Goal: Transaction & Acquisition: Purchase product/service

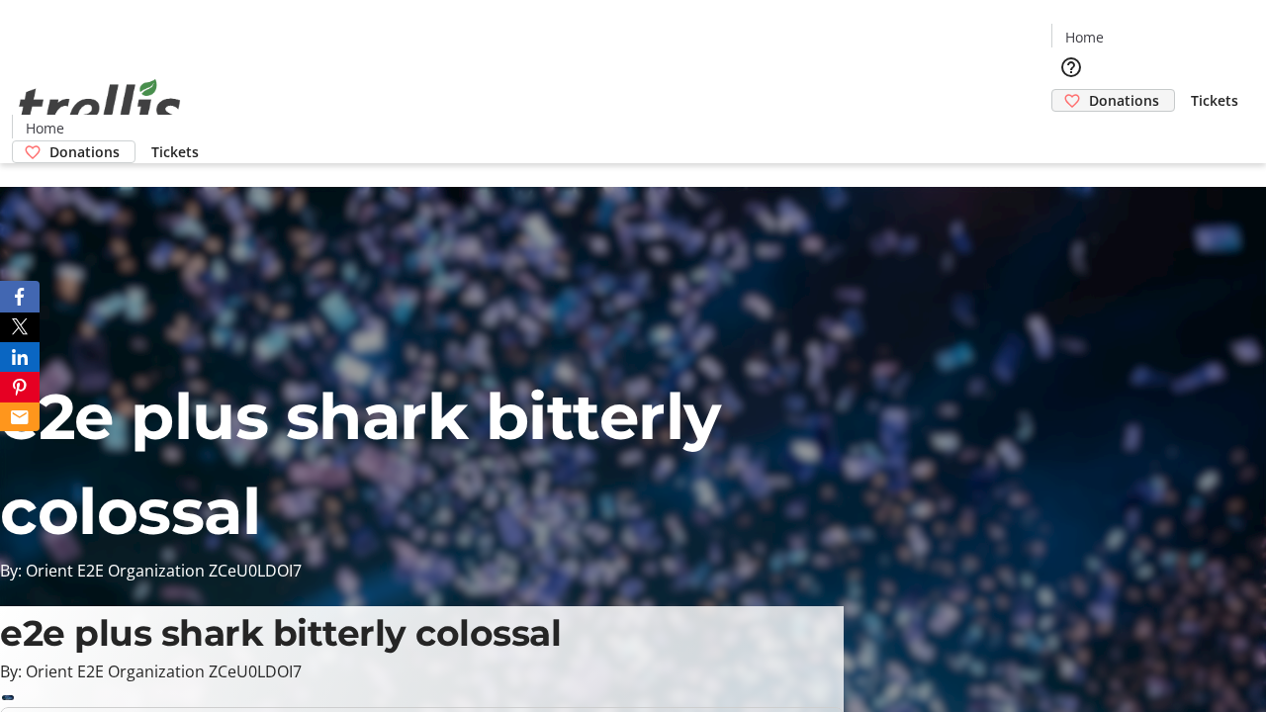
click at [1089, 90] on span "Donations" at bounding box center [1124, 100] width 70 height 21
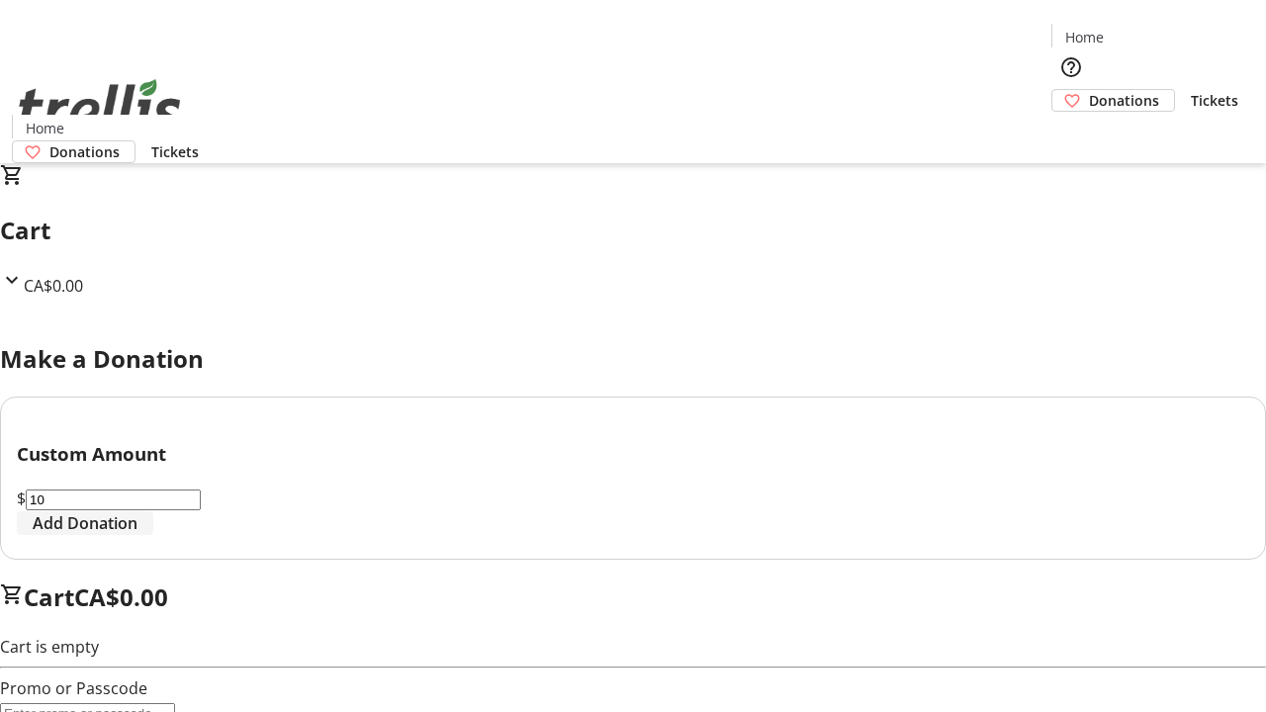
click at [137, 535] on span "Add Donation" at bounding box center [85, 523] width 105 height 24
select select "CA"
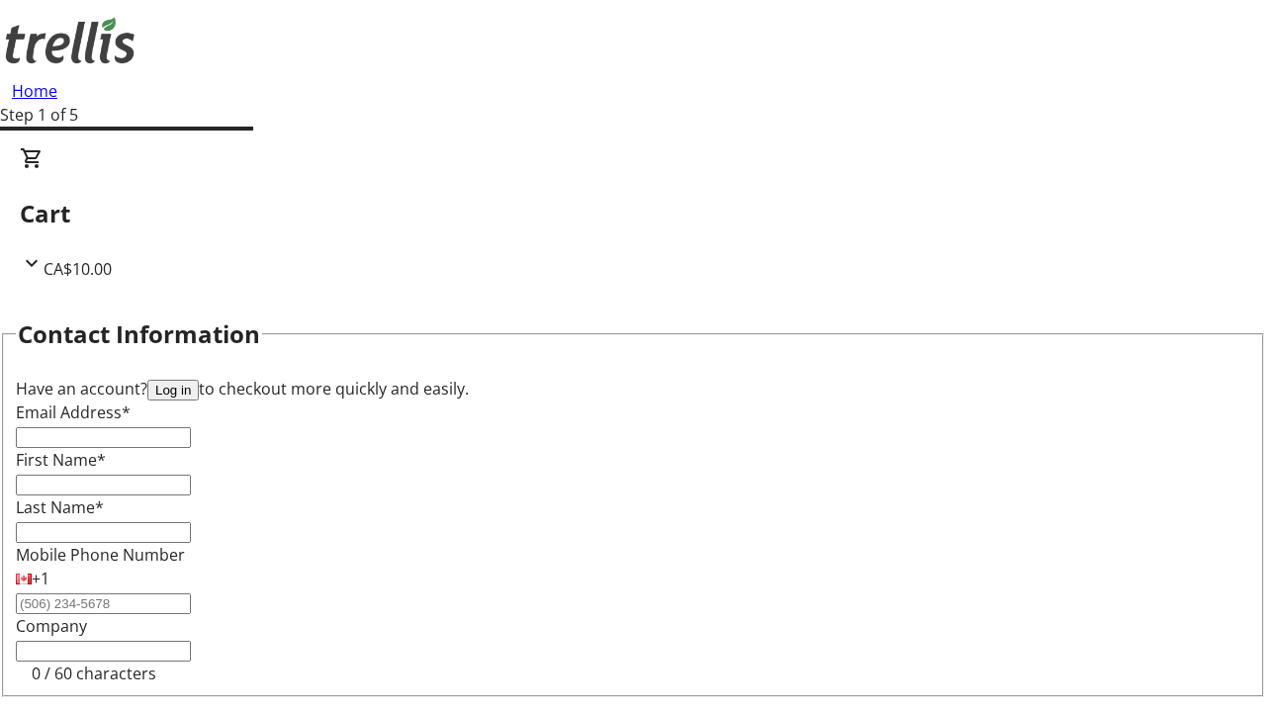
click at [199, 380] on button "Log in" at bounding box center [172, 390] width 51 height 21
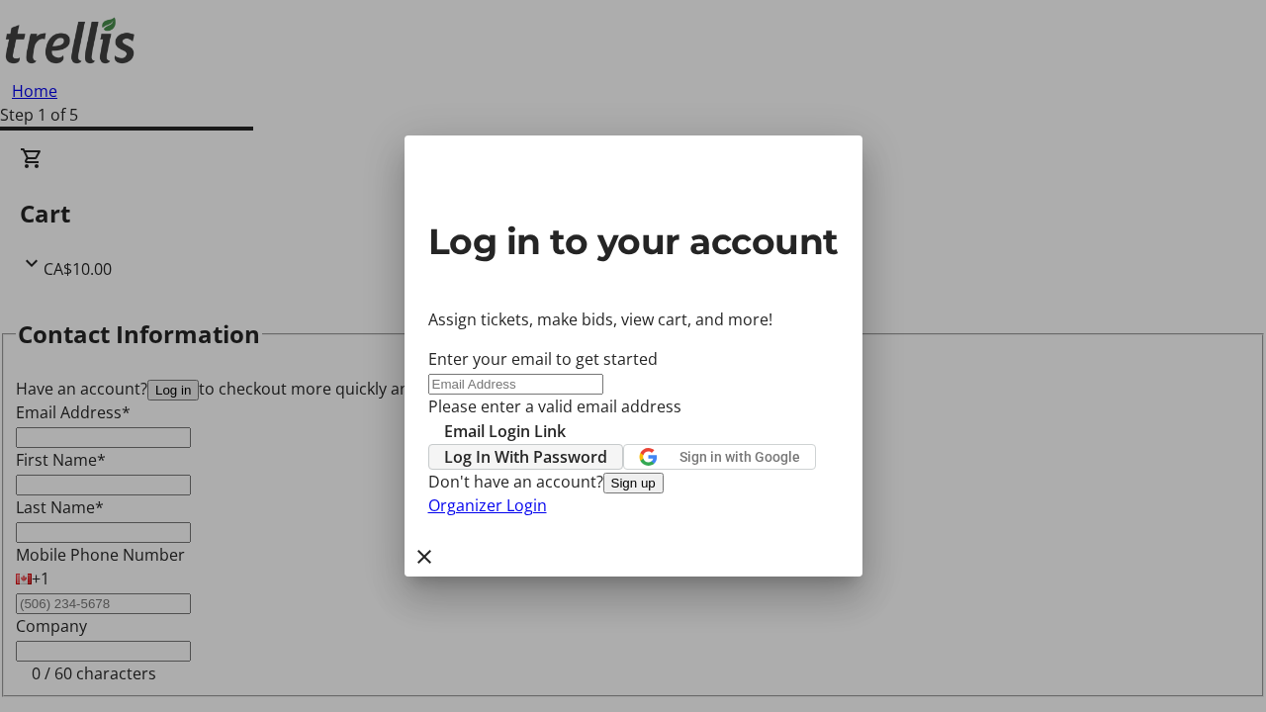
click at [607, 445] on span "Log In With Password" at bounding box center [525, 457] width 163 height 24
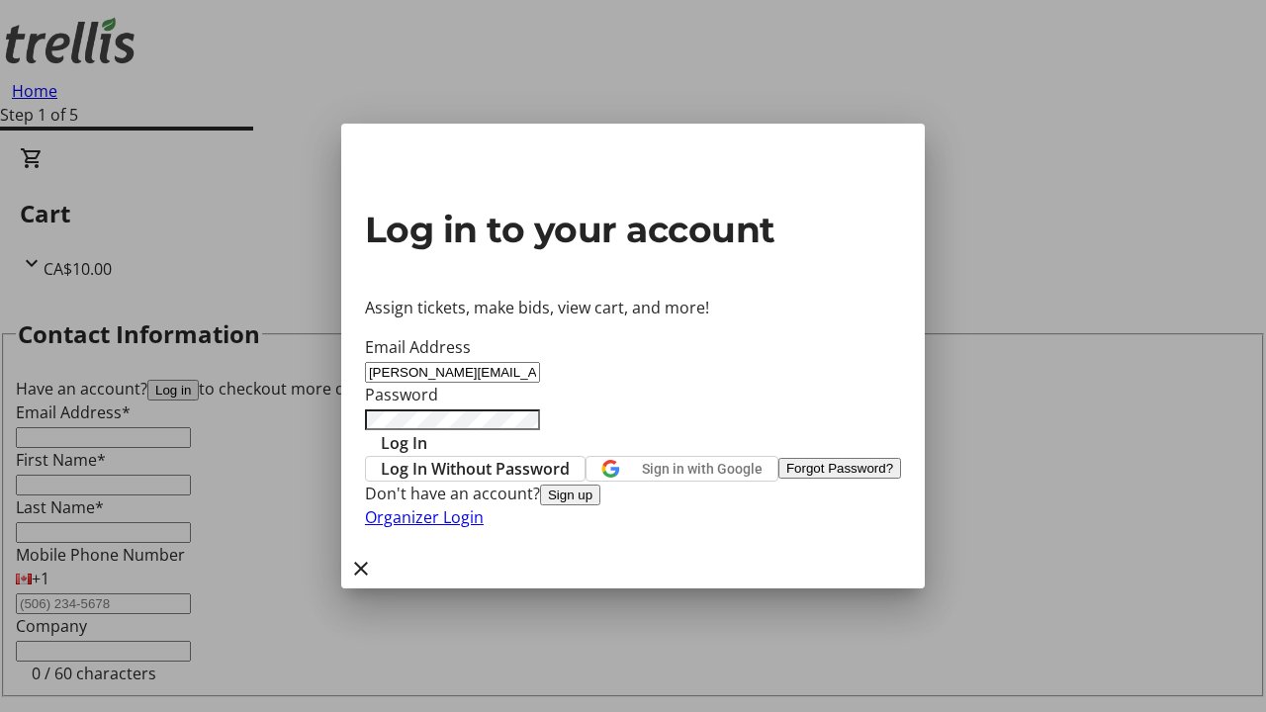
type input "[PERSON_NAME][EMAIL_ADDRESS][DOMAIN_NAME]"
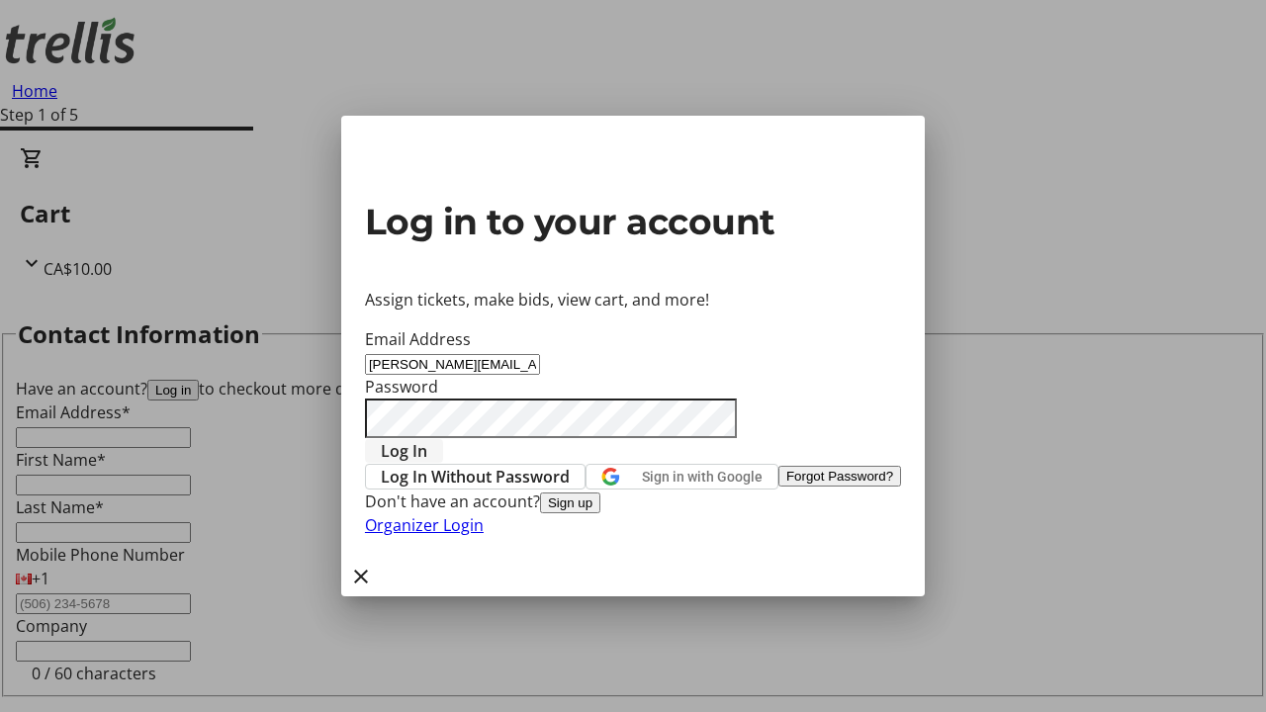
click at [427, 439] on span "Log In" at bounding box center [404, 451] width 46 height 24
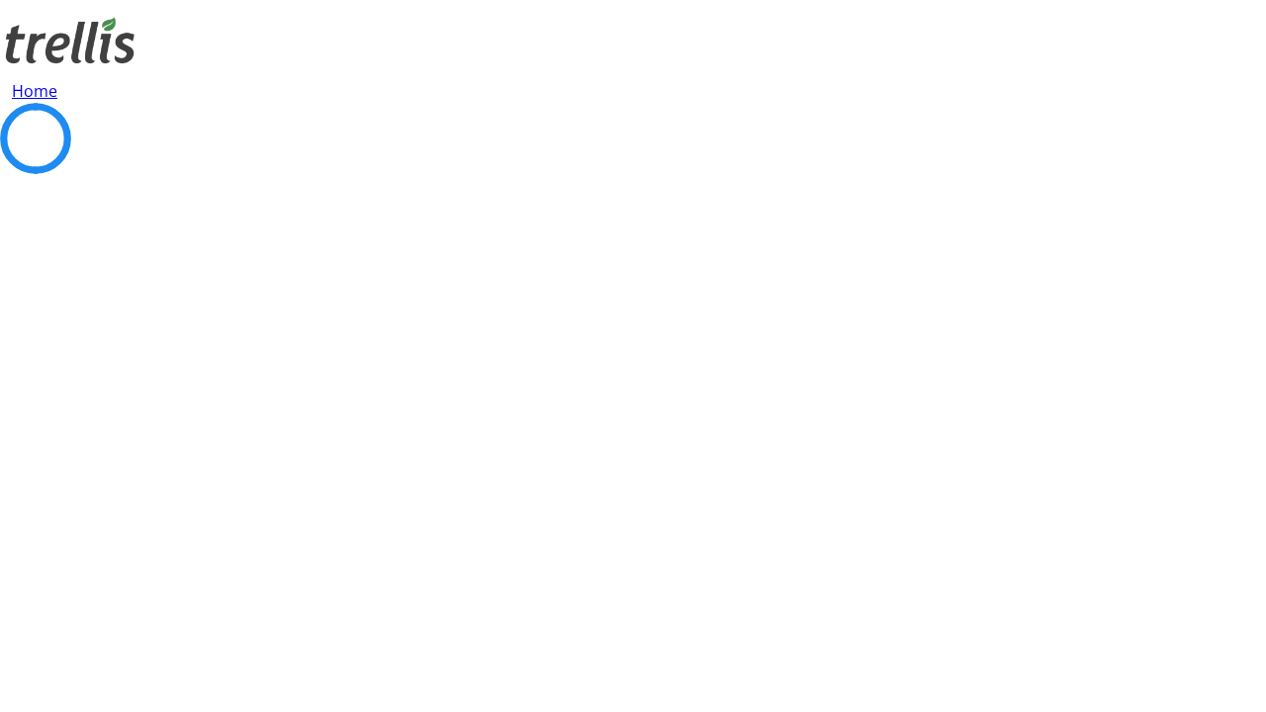
select select "CA"
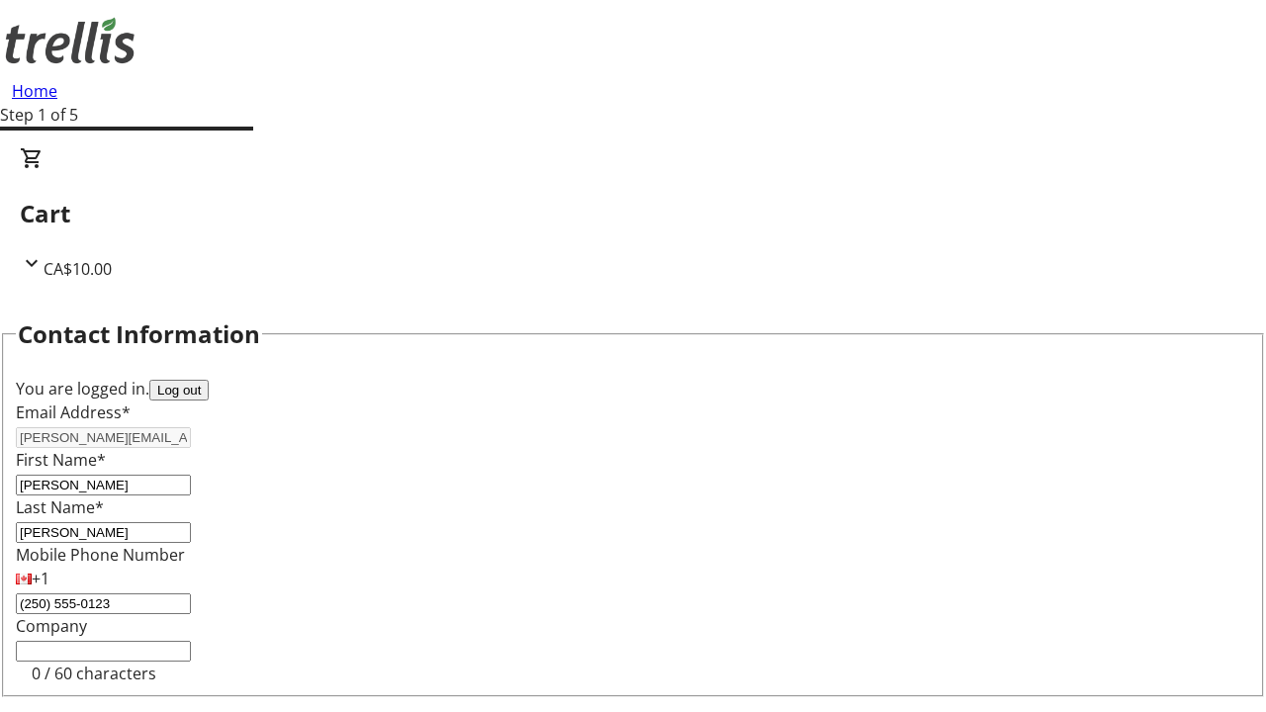
type input "[STREET_ADDRESS][PERSON_NAME]"
type input "Kelowna"
select select "BC"
select select "CA"
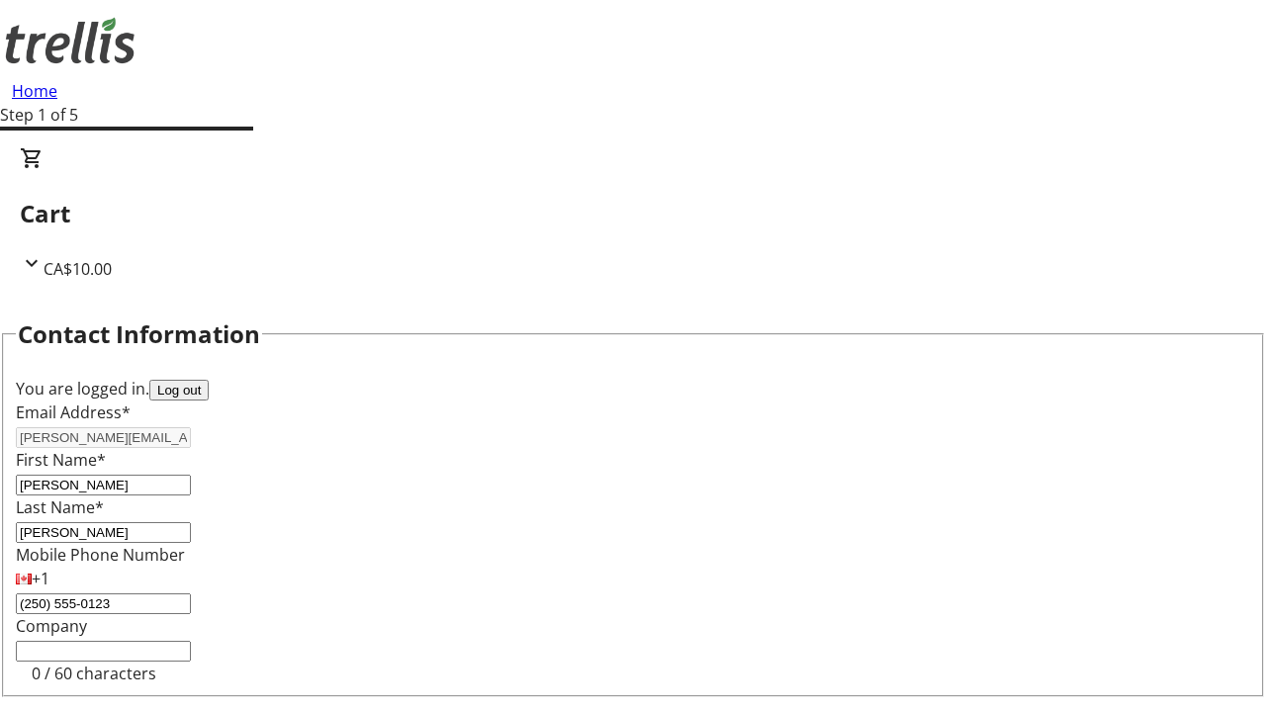
type input "V1Y 0C2"
